Goal: Entertainment & Leisure: Consume media (video, audio)

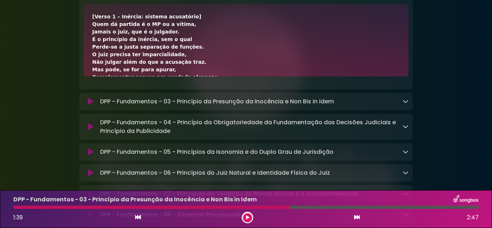
scroll to position [36, 0]
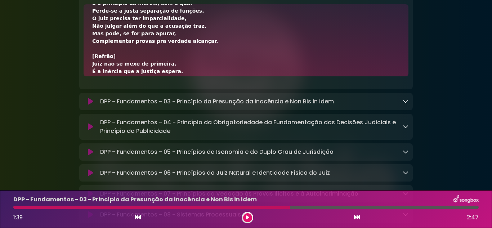
drag, startPoint x: 247, startPoint y: 216, endPoint x: 379, endPoint y: 221, distance: 131.8
click at [247, 216] on icon at bounding box center [247, 217] width 3 height 4
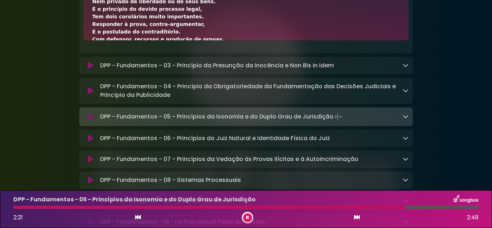
scroll to position [108, 0]
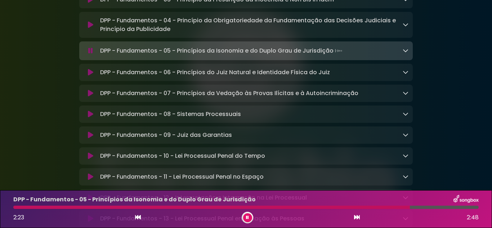
scroll to position [3095, 0]
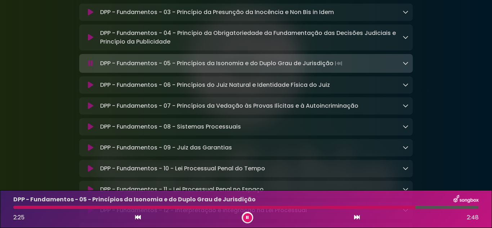
click at [404, 15] on icon at bounding box center [405, 12] width 6 height 6
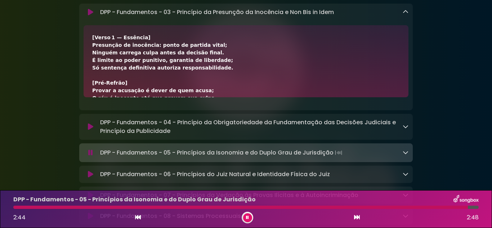
scroll to position [3059, 0]
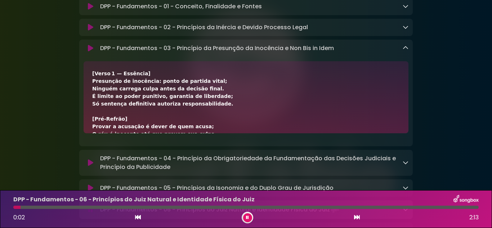
click at [407, 51] on icon at bounding box center [405, 48] width 6 height 6
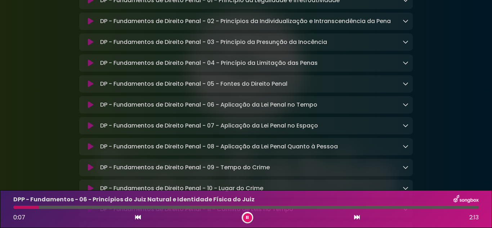
scroll to position [4211, 0]
click at [93, 5] on div "DP - Fundamentos de Direito Penal - 01 - Princípio da Legalidade e Irretroativi…" at bounding box center [246, 0] width 325 height 9
click at [90, 4] on icon at bounding box center [90, 0] width 5 height 7
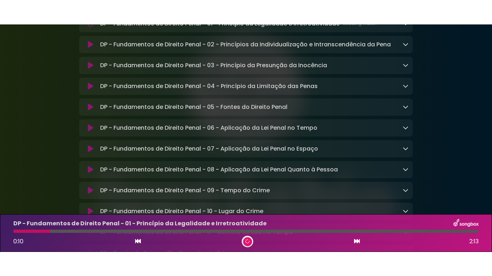
scroll to position [4210, 0]
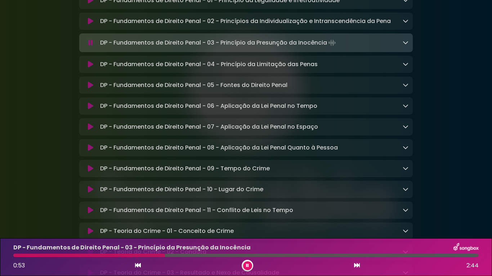
click at [405, 67] on icon at bounding box center [405, 64] width 6 height 6
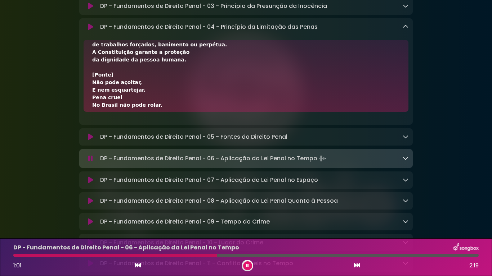
scroll to position [195, 0]
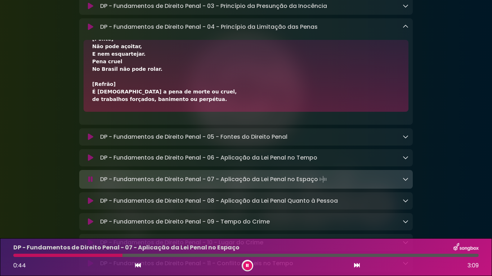
click at [405, 30] on icon at bounding box center [405, 27] width 6 height 6
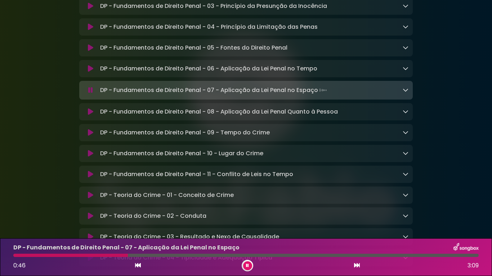
click at [405, 50] on icon at bounding box center [405, 48] width 6 height 6
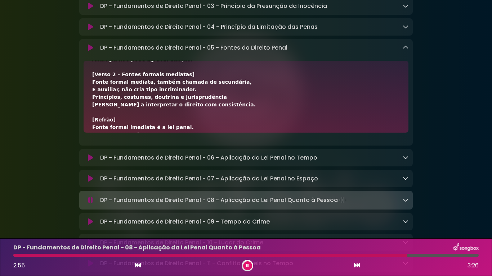
scroll to position [72, 0]
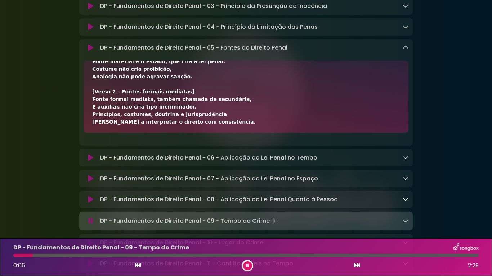
click at [249, 228] on button at bounding box center [247, 266] width 9 height 9
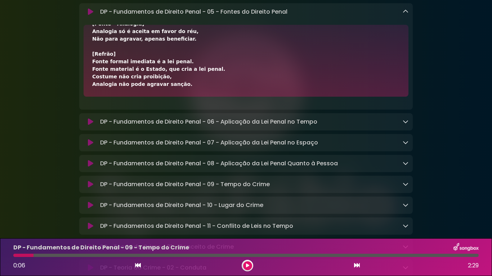
scroll to position [249, 0]
